Goal: Transaction & Acquisition: Purchase product/service

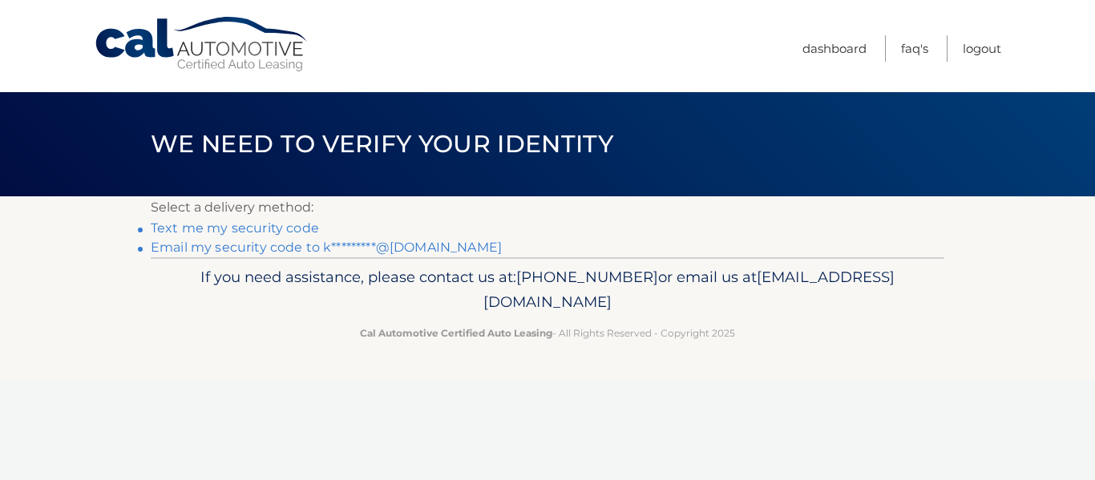
click at [304, 251] on link "Email my security code to k*********@gmail.com" at bounding box center [326, 247] width 351 height 15
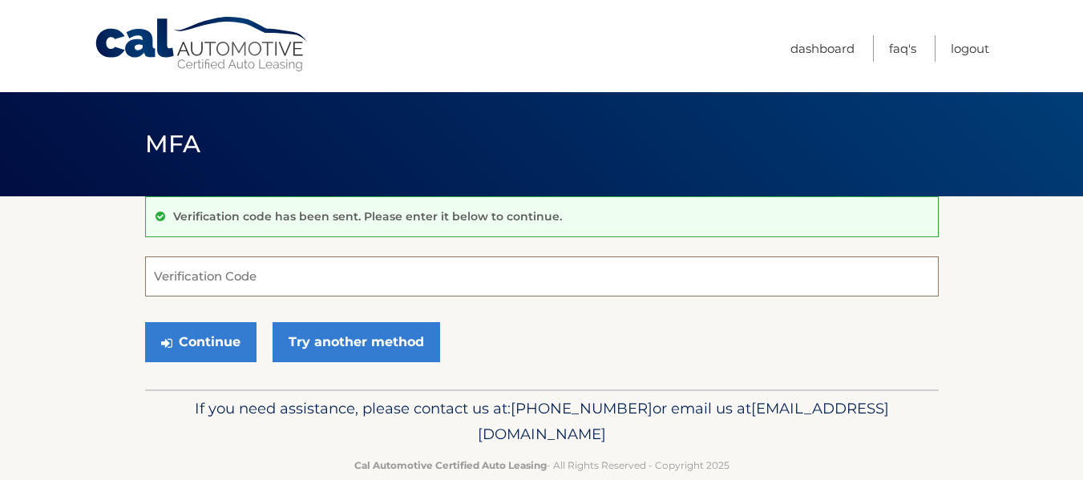
click at [289, 276] on input "Verification Code" at bounding box center [542, 277] width 794 height 40
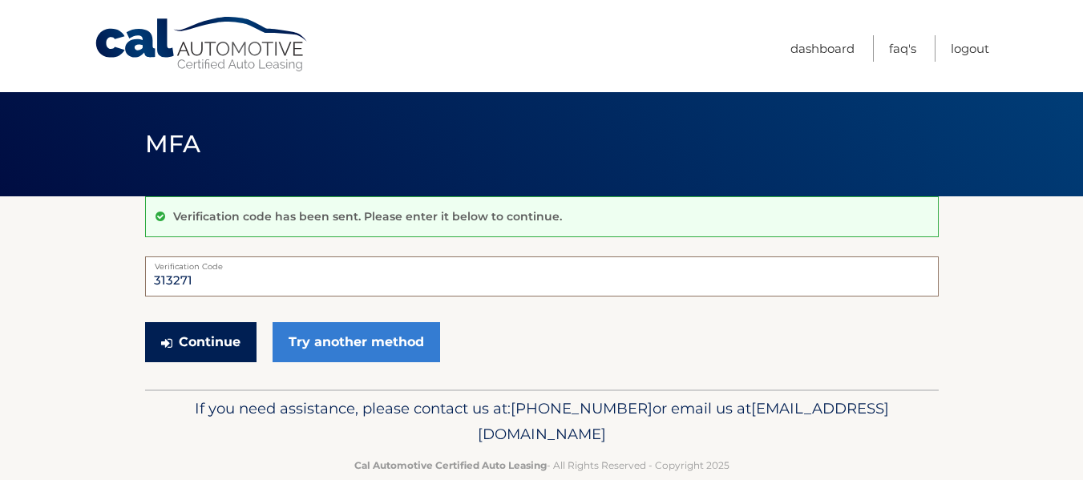
type input "313271"
click at [211, 346] on button "Continue" at bounding box center [200, 342] width 111 height 40
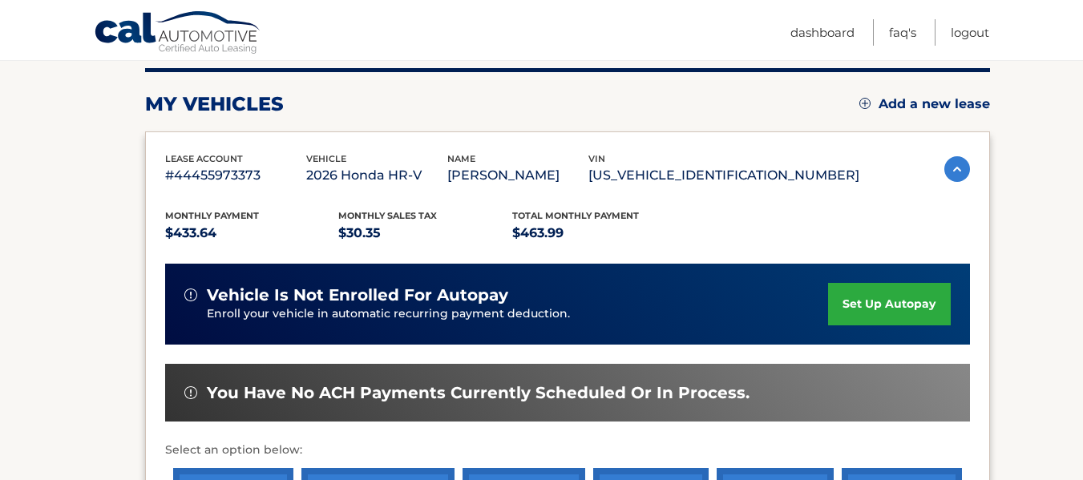
scroll to position [202, 0]
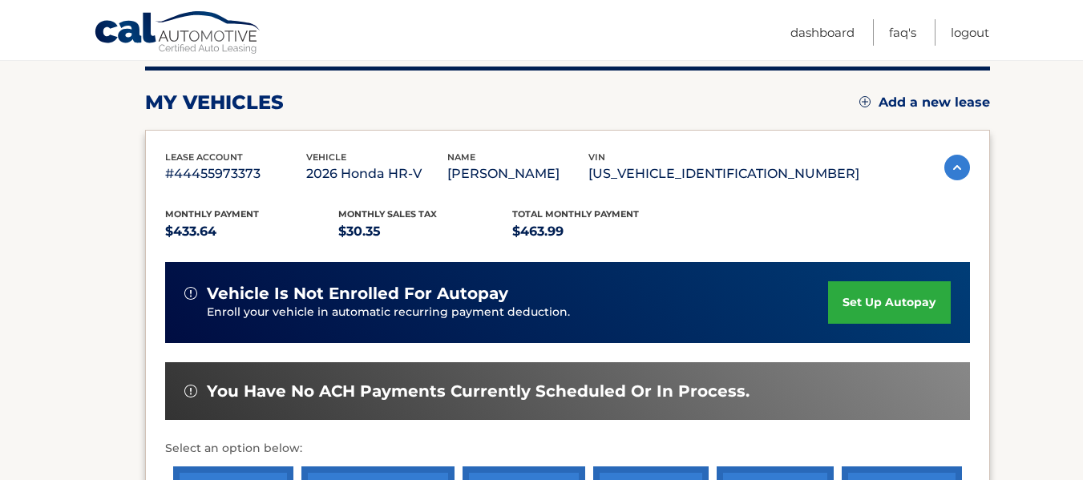
click at [849, 308] on link "set up autopay" at bounding box center [889, 302] width 122 height 42
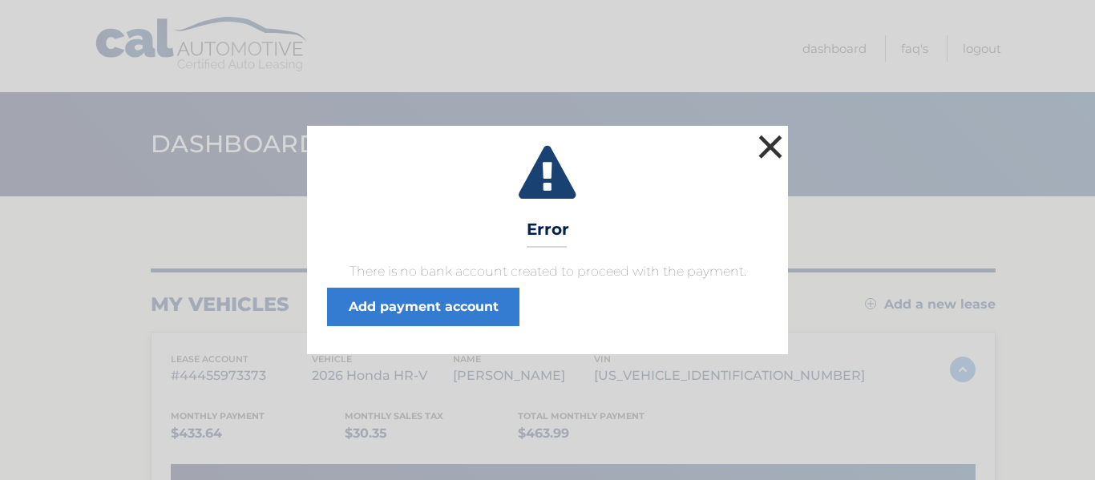
click at [774, 151] on button "×" at bounding box center [770, 147] width 32 height 32
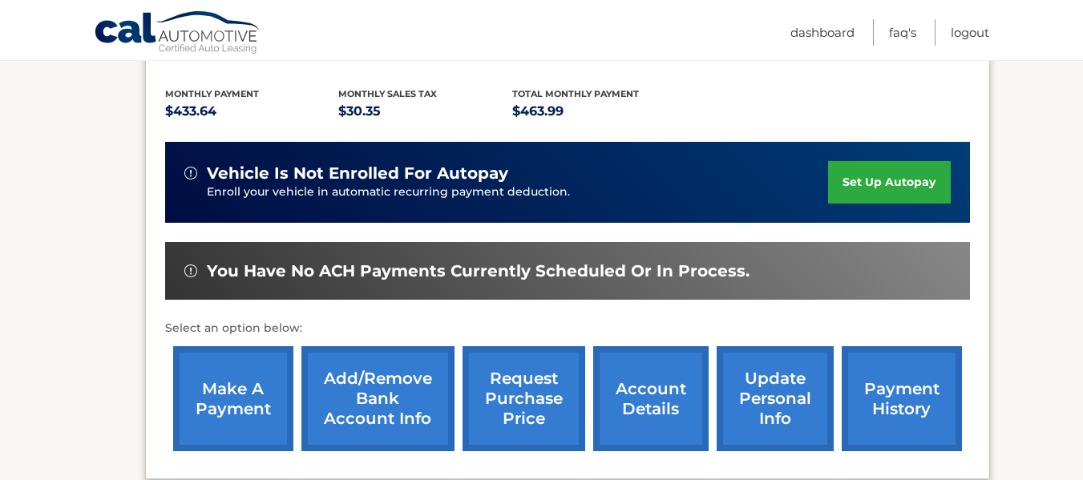
scroll to position [326, 0]
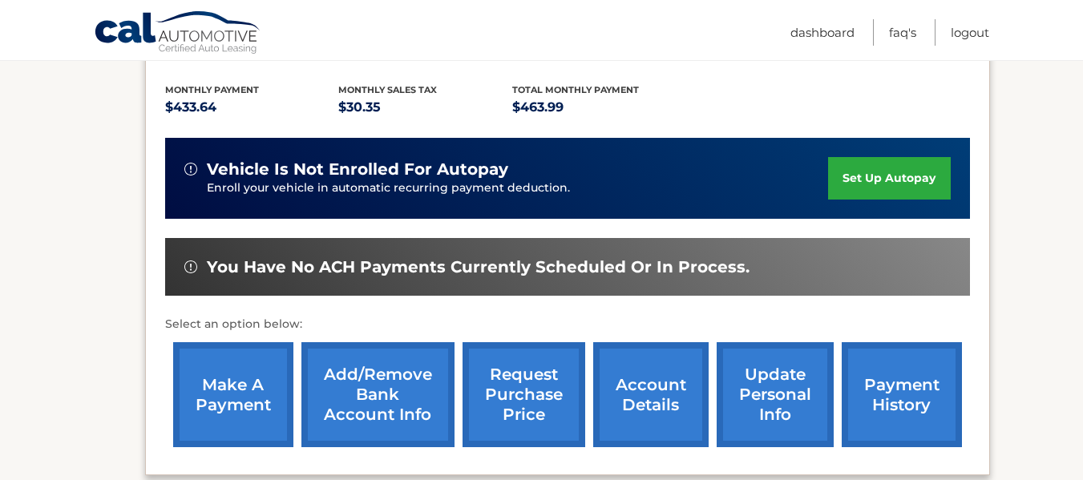
click at [220, 390] on link "make a payment" at bounding box center [233, 394] width 120 height 105
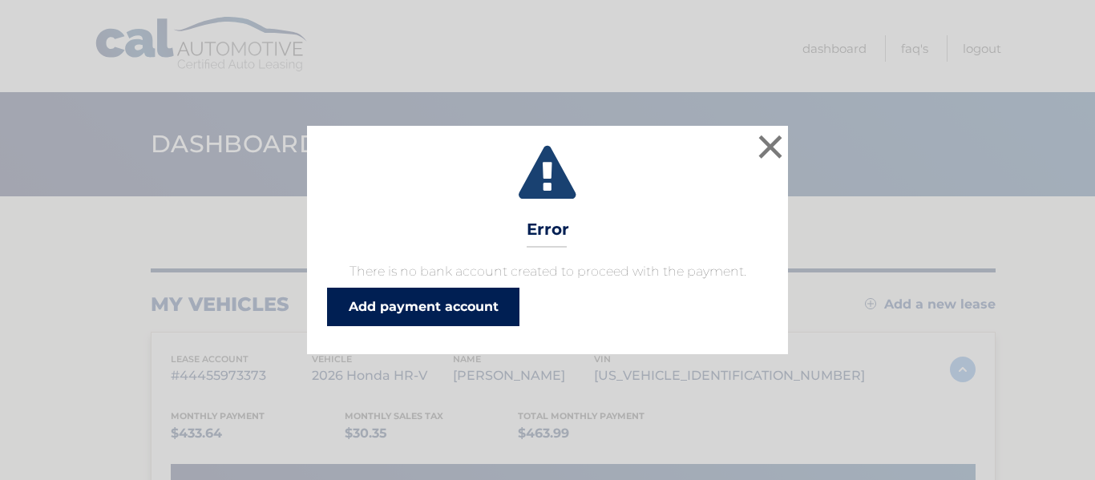
click at [471, 314] on link "Add payment account" at bounding box center [423, 307] width 192 height 38
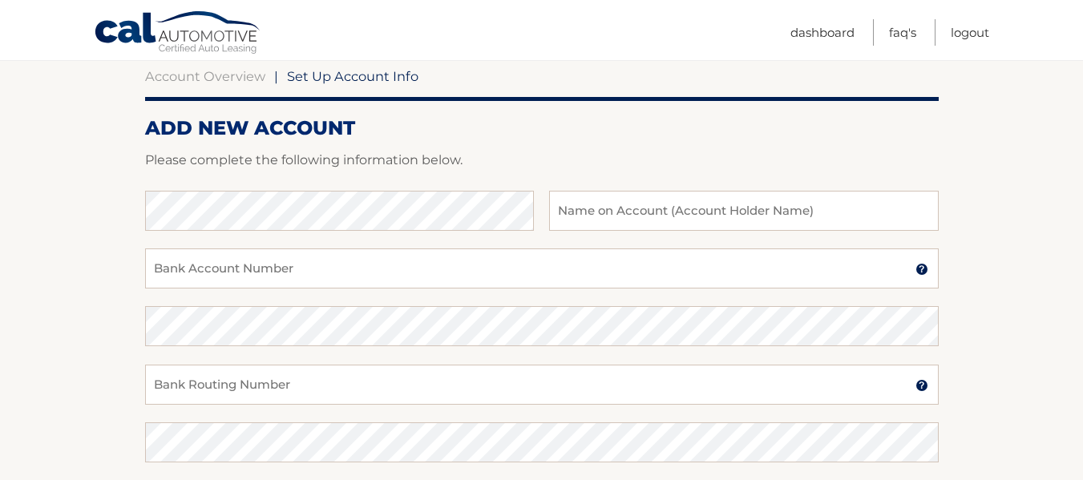
scroll to position [156, 0]
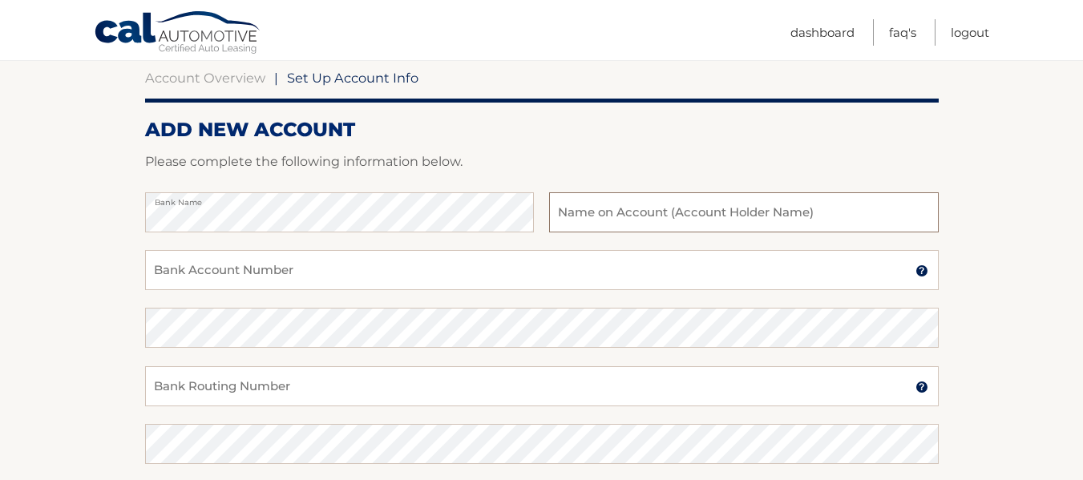
click at [596, 214] on input "text" at bounding box center [743, 212] width 389 height 40
click at [759, 206] on input "Kenia Lopez" at bounding box center [743, 212] width 389 height 40
type input "Kenia Lopez Perez"
click at [290, 277] on input "Bank Account Number" at bounding box center [542, 270] width 794 height 40
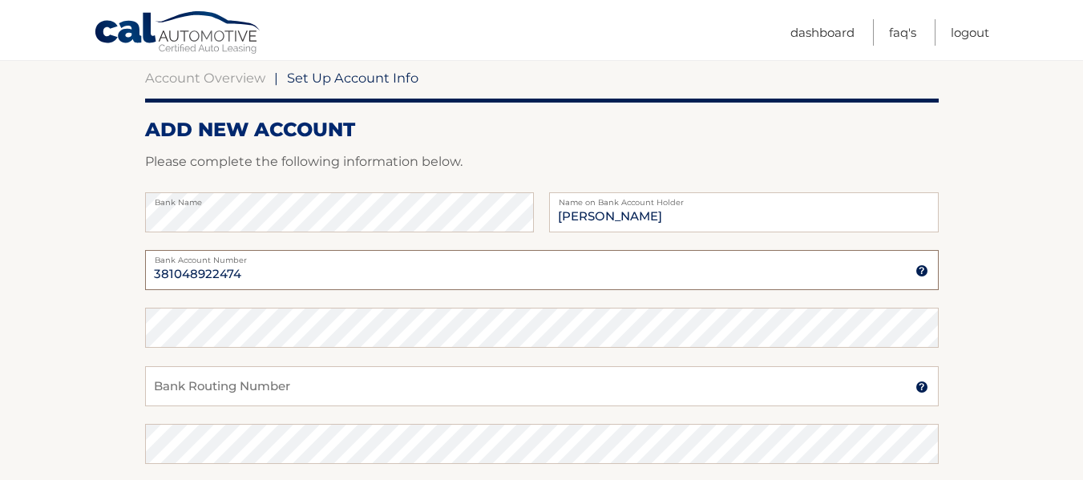
type input "381048922474"
click at [225, 378] on input "Bank Routing Number" at bounding box center [542, 386] width 794 height 40
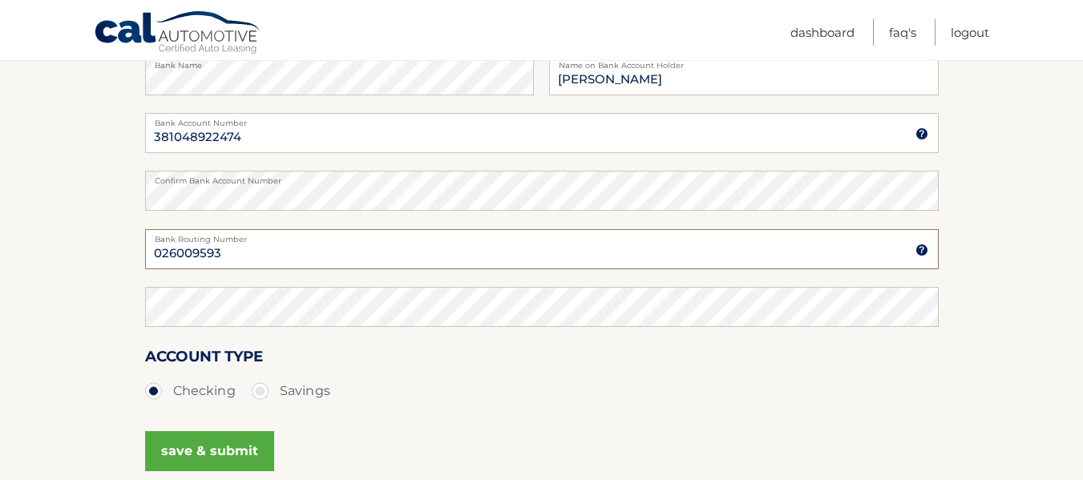
scroll to position [305, 0]
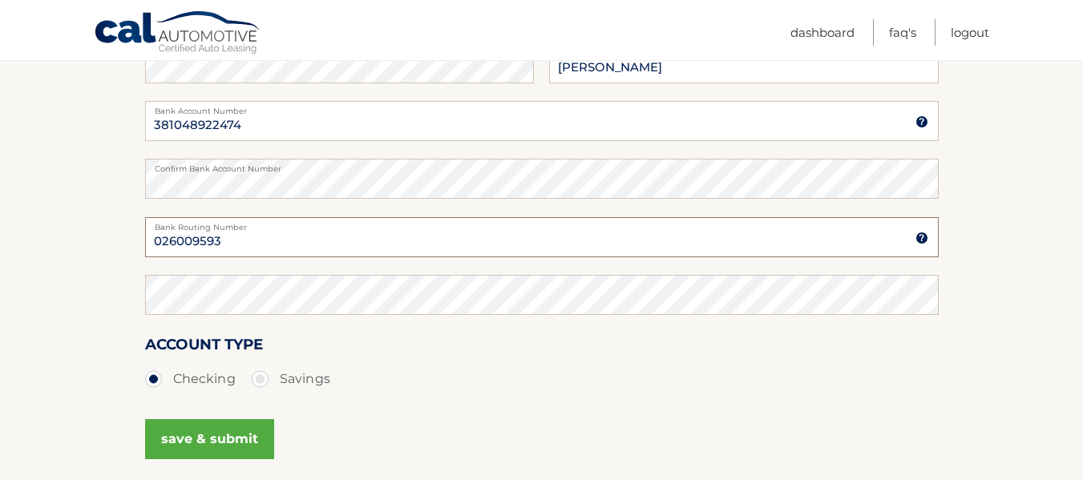
type input "026009593"
click at [243, 447] on button "save & submit" at bounding box center [209, 439] width 129 height 40
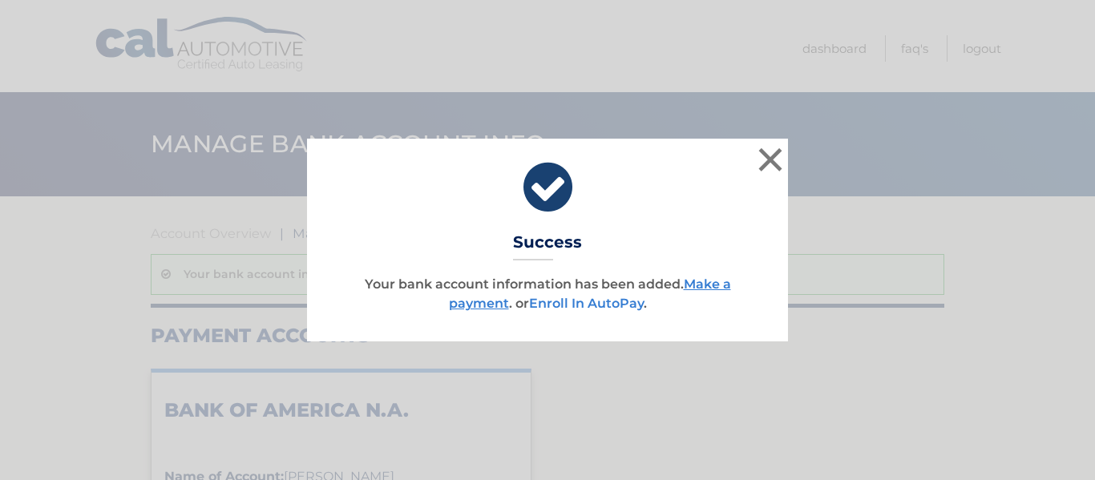
click at [588, 304] on link "Enroll In AutoPay" at bounding box center [586, 303] width 115 height 15
click at [490, 304] on link "Make a payment" at bounding box center [590, 294] width 282 height 34
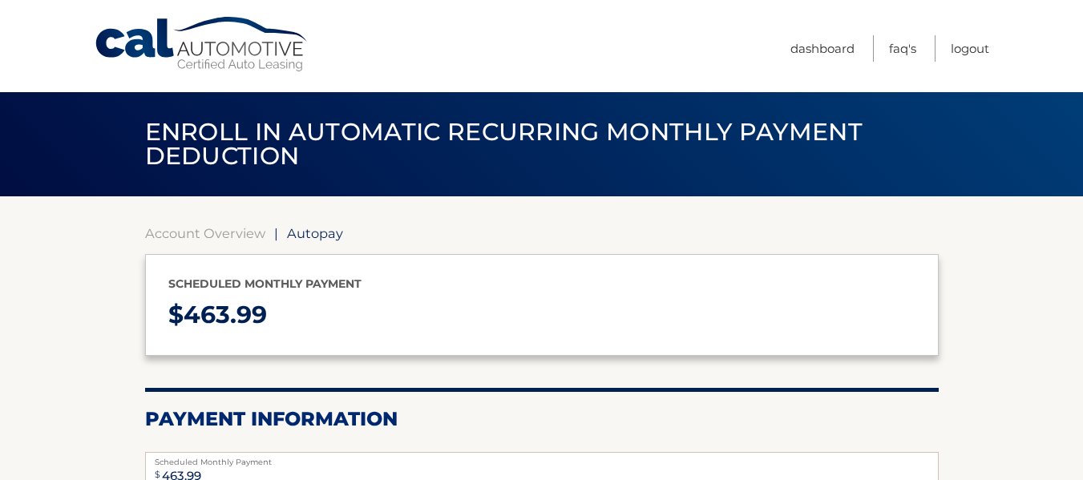
select select "MDY0N2RhZTYtNmQyMS00YzhmLThjYWUtNmI2OGQwOWQ3MWE1"
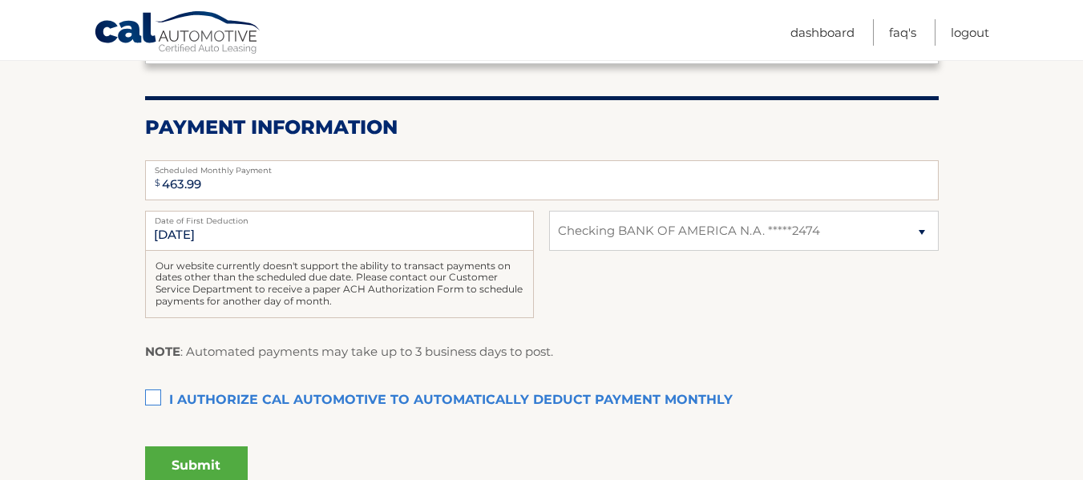
scroll to position [301, 0]
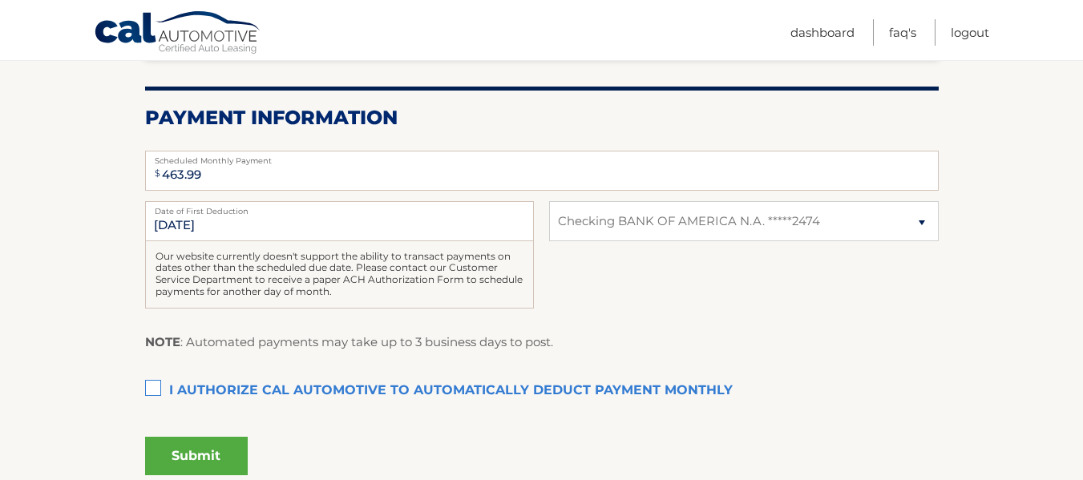
click at [221, 463] on button "Submit" at bounding box center [196, 456] width 103 height 38
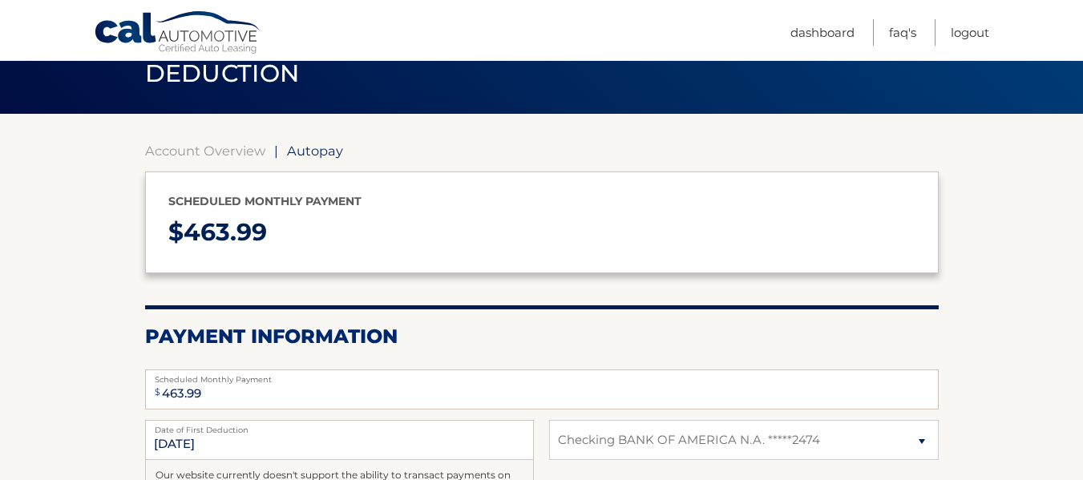
scroll to position [81, 0]
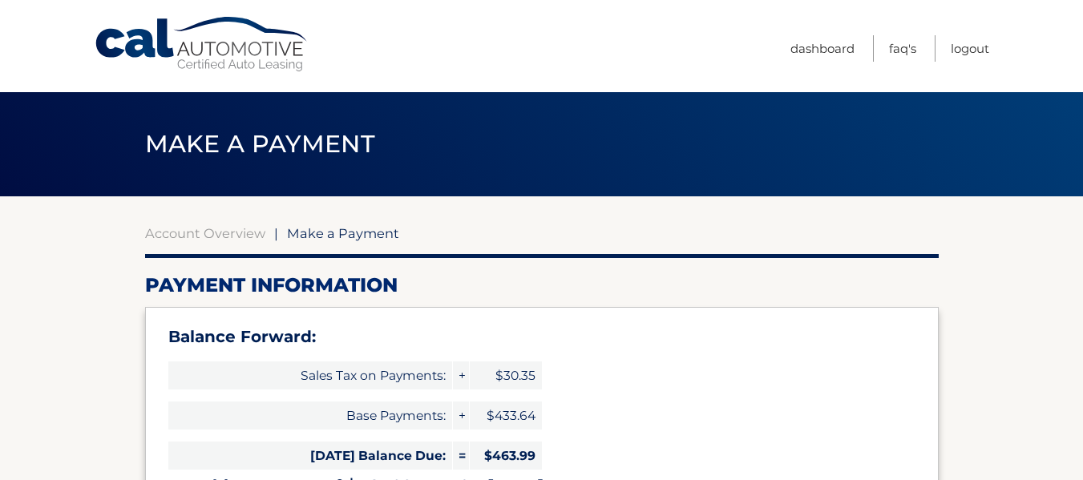
select select "MDY0N2RhZTYtNmQyMS00YzhmLThjYWUtNmI2OGQwOWQ3MWE1"
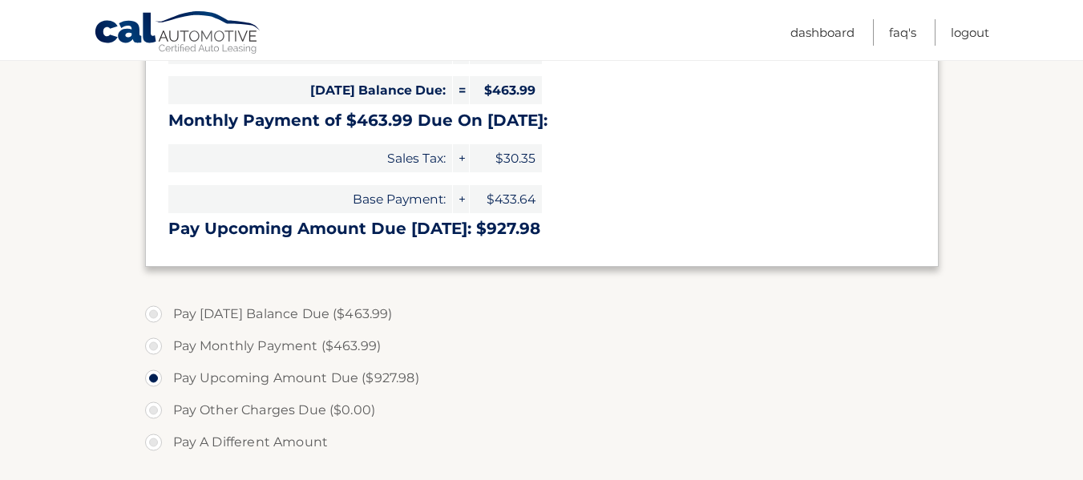
scroll to position [368, 0]
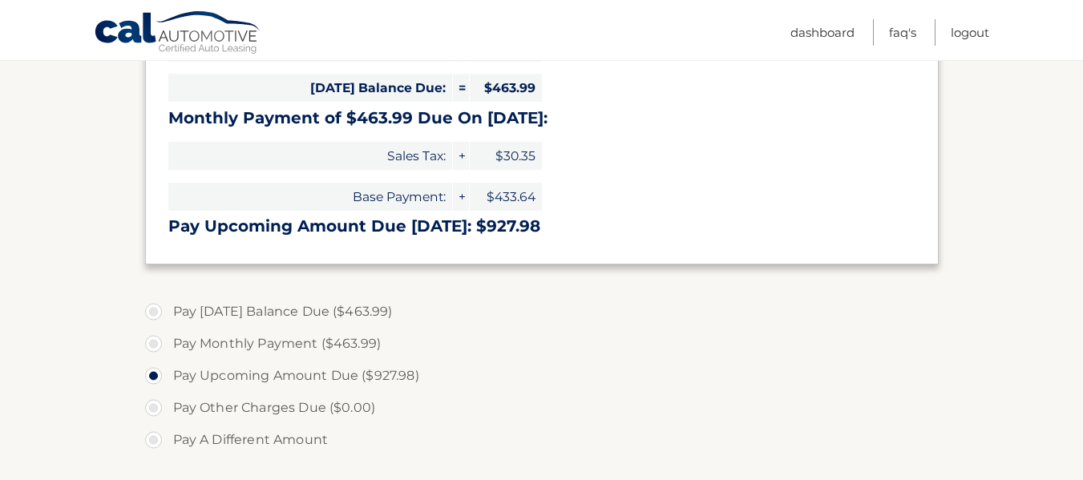
click at [157, 316] on label "Pay [DATE] Balance Due ($463.99)" at bounding box center [542, 312] width 794 height 32
click at [157, 316] on input "Pay Today's Balance Due ($463.99)" at bounding box center [160, 309] width 16 height 26
radio input "true"
type input "463.99"
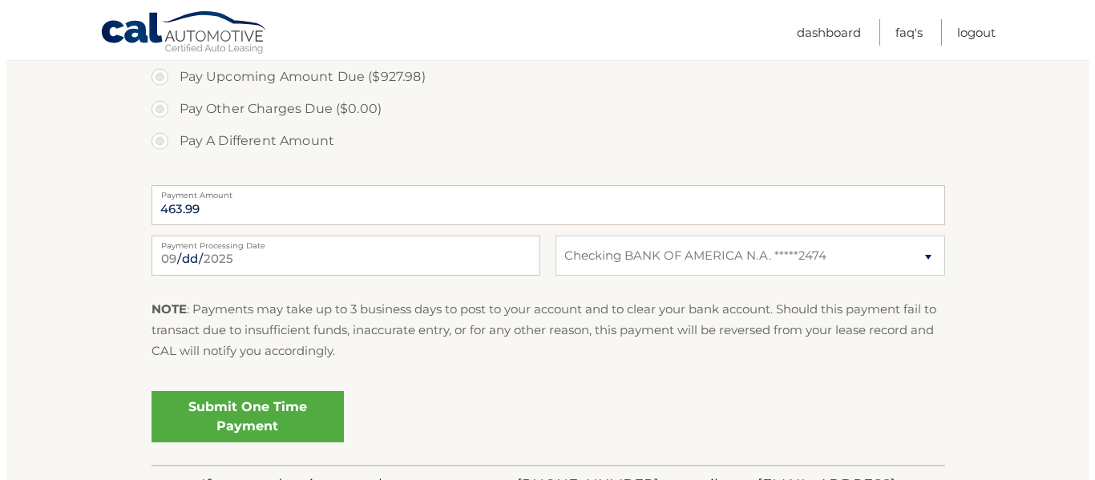
scroll to position [669, 0]
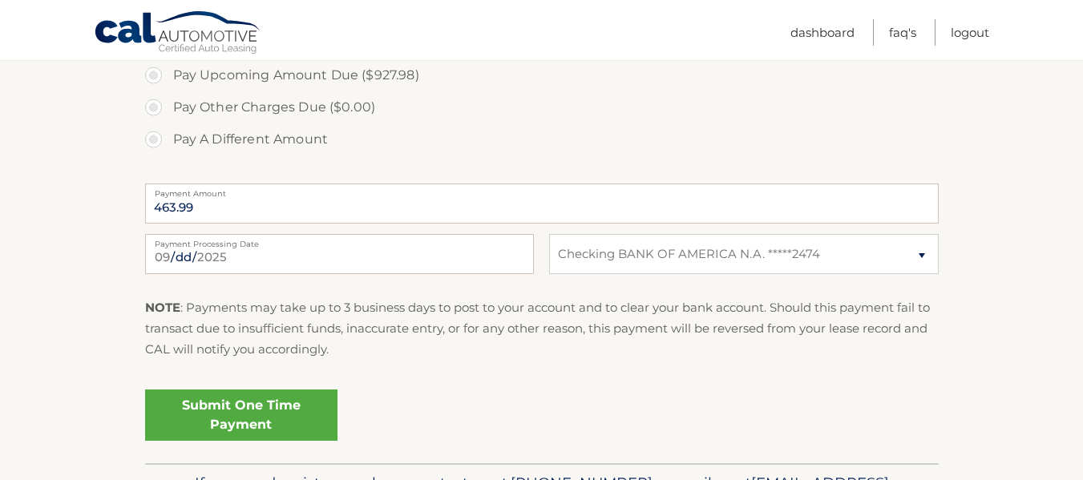
click at [301, 412] on link "Submit One Time Payment" at bounding box center [241, 415] width 192 height 51
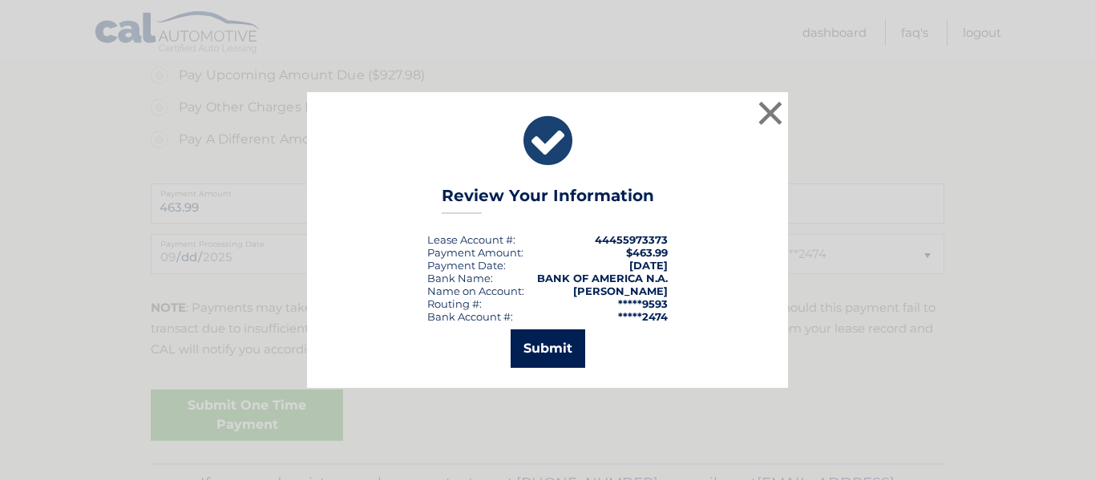
click at [536, 345] on button "Submit" at bounding box center [548, 349] width 75 height 38
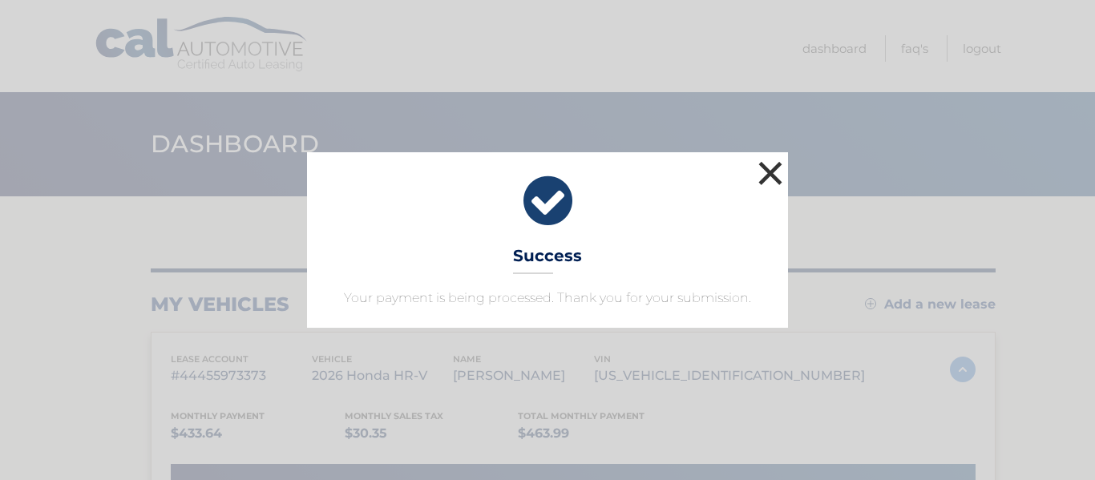
click at [781, 166] on button "×" at bounding box center [770, 173] width 32 height 32
